Goal: Navigation & Orientation: Find specific page/section

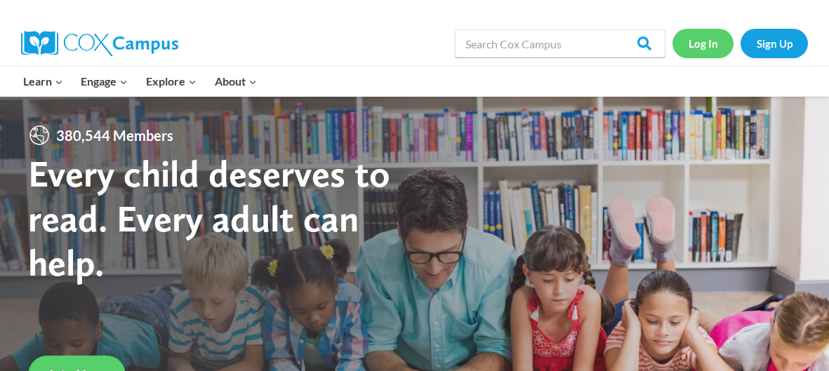
click at [685, 50] on link "Log In" at bounding box center [702, 43] width 61 height 29
click at [682, 36] on link "Log In" at bounding box center [702, 43] width 61 height 29
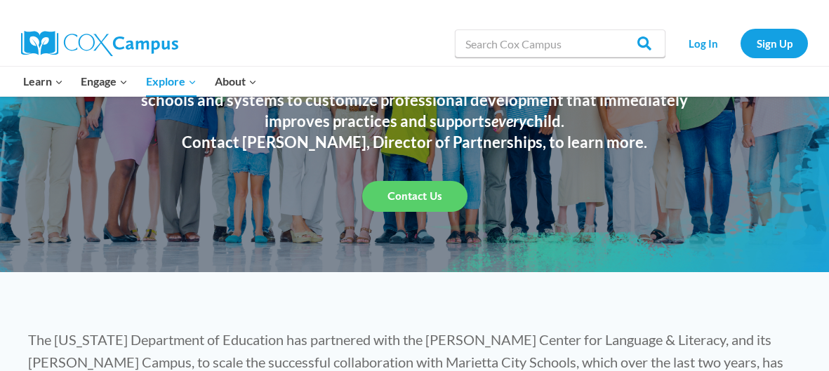
scroll to position [58, 0]
